Goal: Obtain resource: Obtain resource

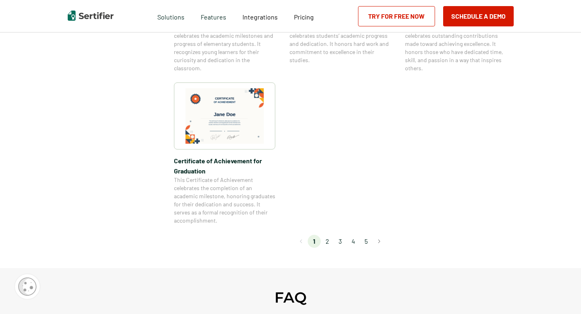
scroll to position [690, 0]
click at [380, 239] on button "Go to next page" at bounding box center [379, 240] width 13 height 13
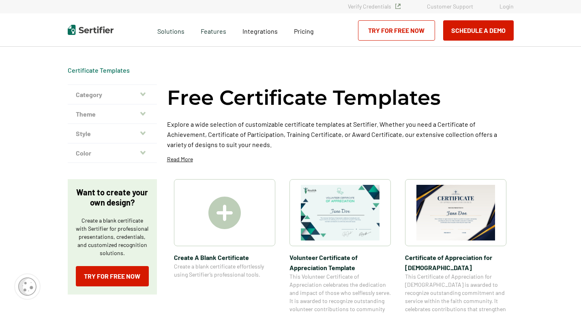
scroll to position [0, 0]
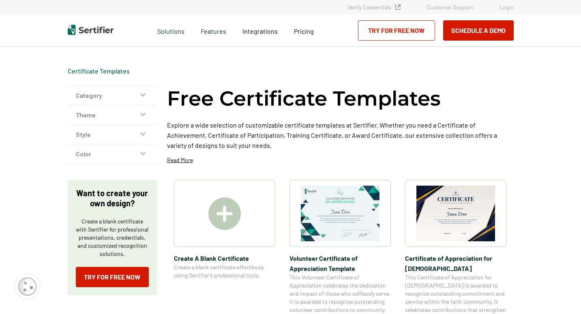
click at [437, 260] on span "Certificate of Appreciation for Church​" at bounding box center [455, 263] width 101 height 20
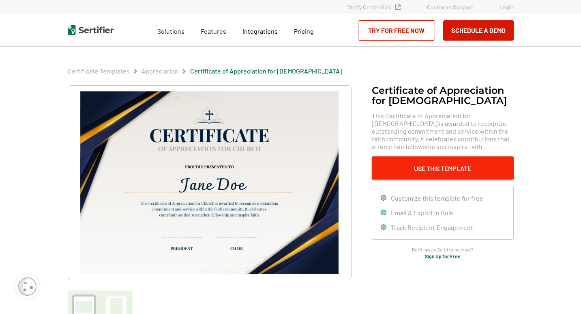
click at [451, 167] on button "Use This Template" at bounding box center [443, 167] width 142 height 23
click at [436, 169] on button "Use This Template" at bounding box center [443, 167] width 142 height 23
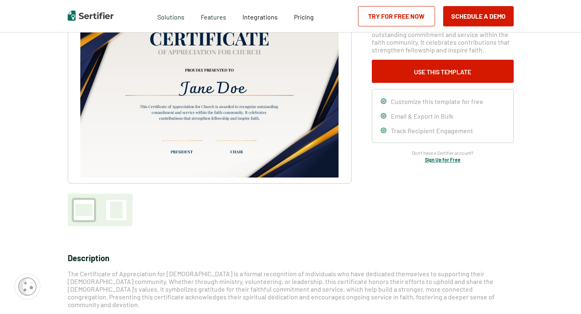
scroll to position [122, 0]
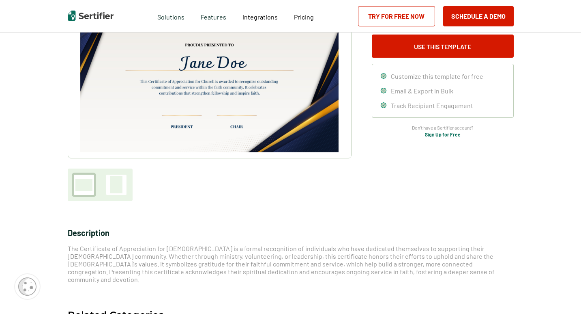
click at [115, 188] on div at bounding box center [116, 184] width 12 height 17
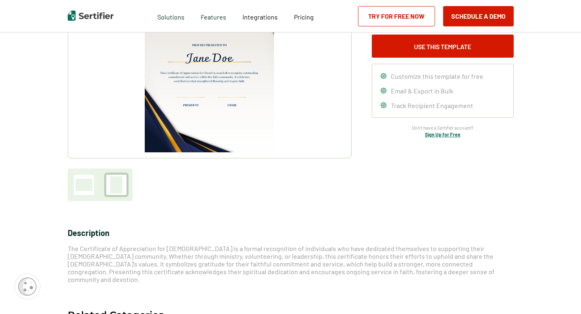
click at [82, 185] on div at bounding box center [83, 184] width 17 height 12
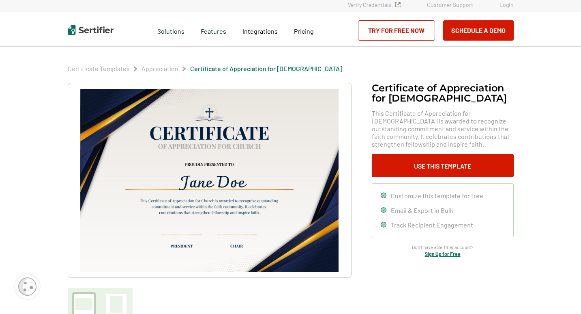
scroll to position [0, 0]
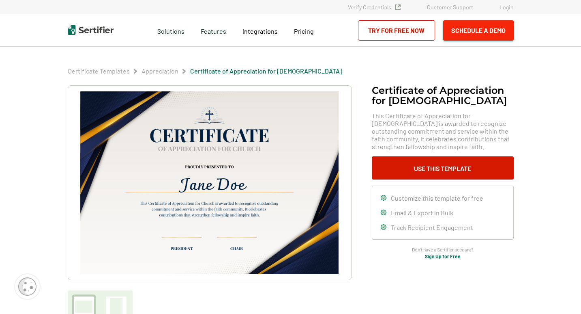
click at [469, 27] on button "Schedule a Demo" at bounding box center [478, 30] width 71 height 20
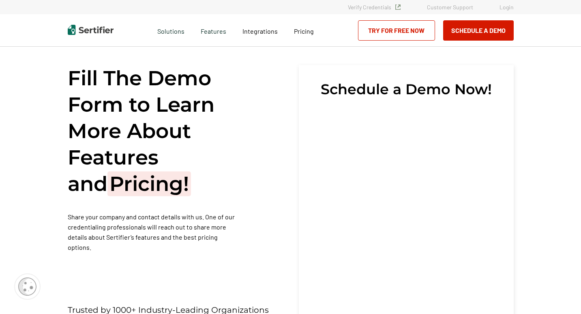
click at [399, 30] on link "Try for Free Now" at bounding box center [396, 30] width 77 height 20
